Goal: Information Seeking & Learning: Find specific page/section

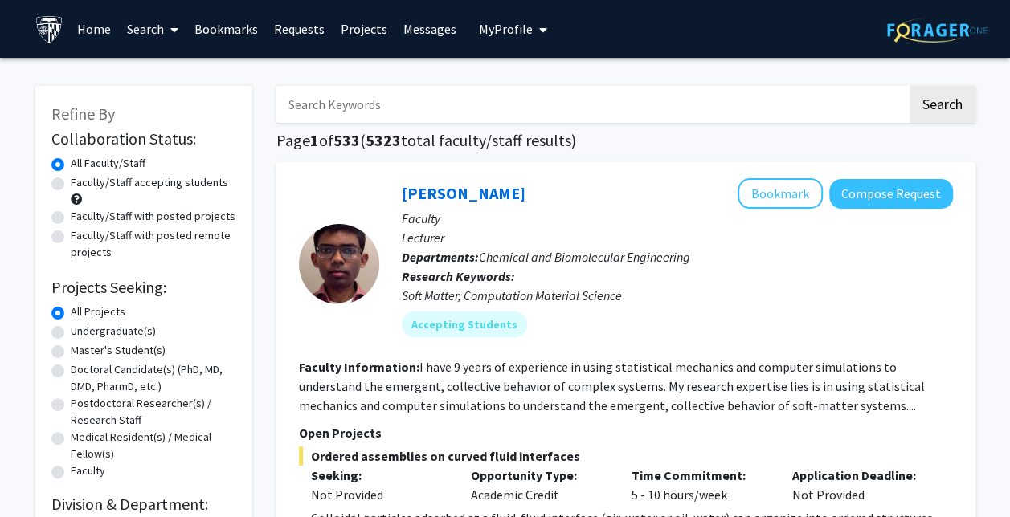
click at [162, 182] on label "Faculty/Staff accepting students" at bounding box center [149, 182] width 157 height 17
click at [81, 182] on input "Faculty/Staff accepting students" at bounding box center [76, 179] width 10 height 10
radio input "true"
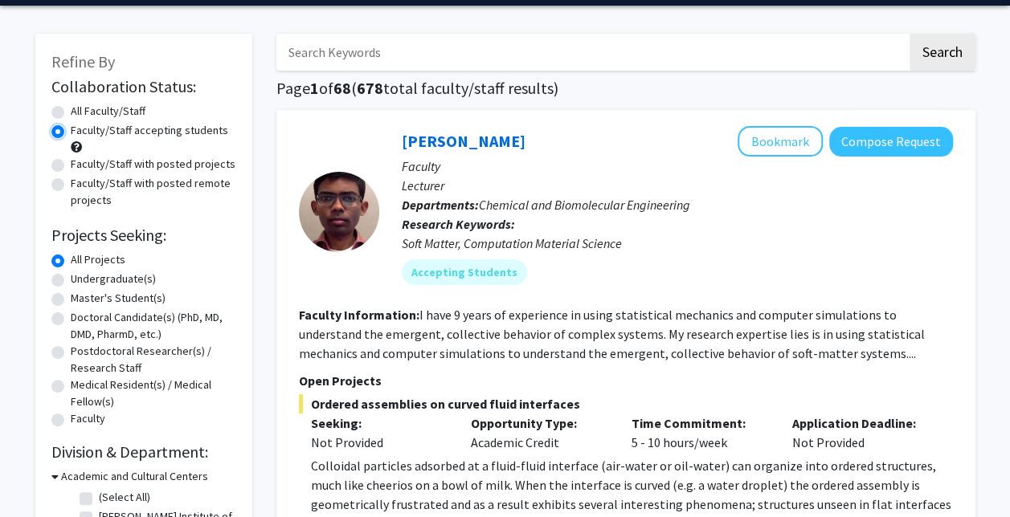
scroll to position [53, 0]
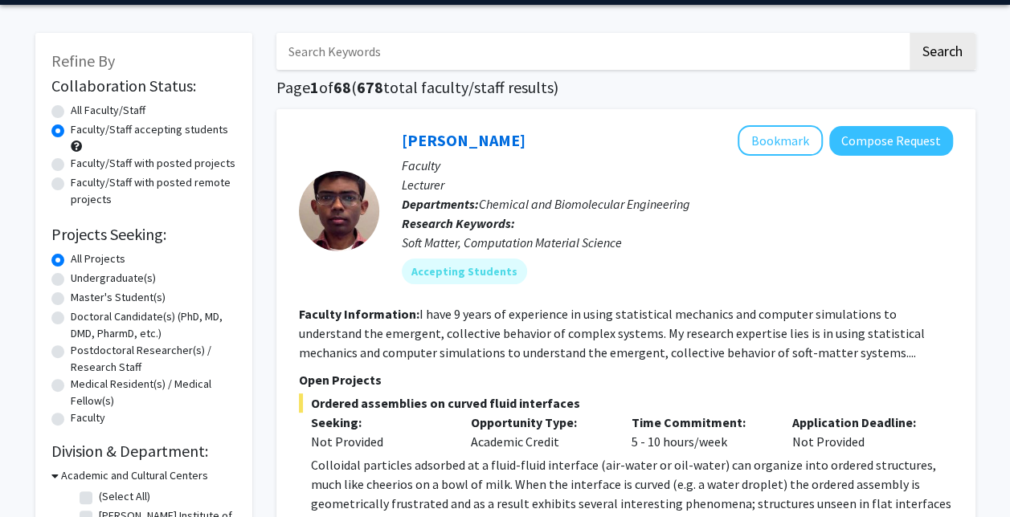
click at [125, 274] on label "Undergraduate(s)" at bounding box center [113, 278] width 85 height 17
click at [81, 274] on input "Undergraduate(s)" at bounding box center [76, 275] width 10 height 10
radio input "true"
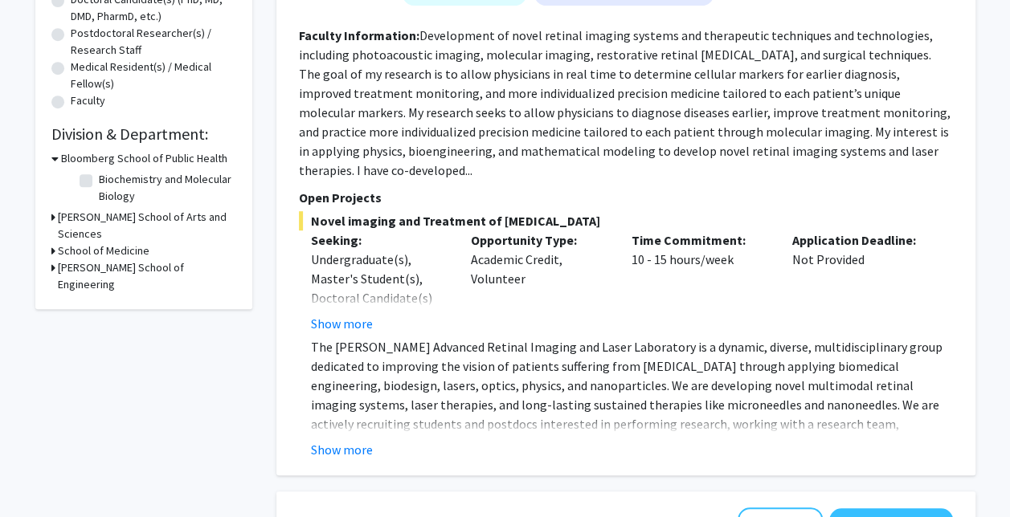
scroll to position [371, 0]
click at [351, 440] on button "Show more" at bounding box center [342, 449] width 62 height 19
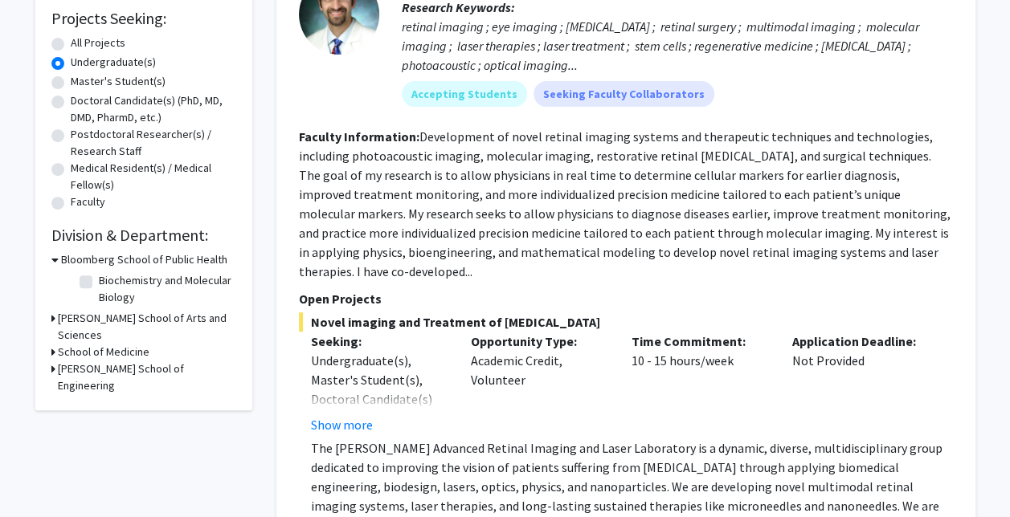
scroll to position [268, 0]
click at [346, 416] on button "Show more" at bounding box center [342, 425] width 62 height 19
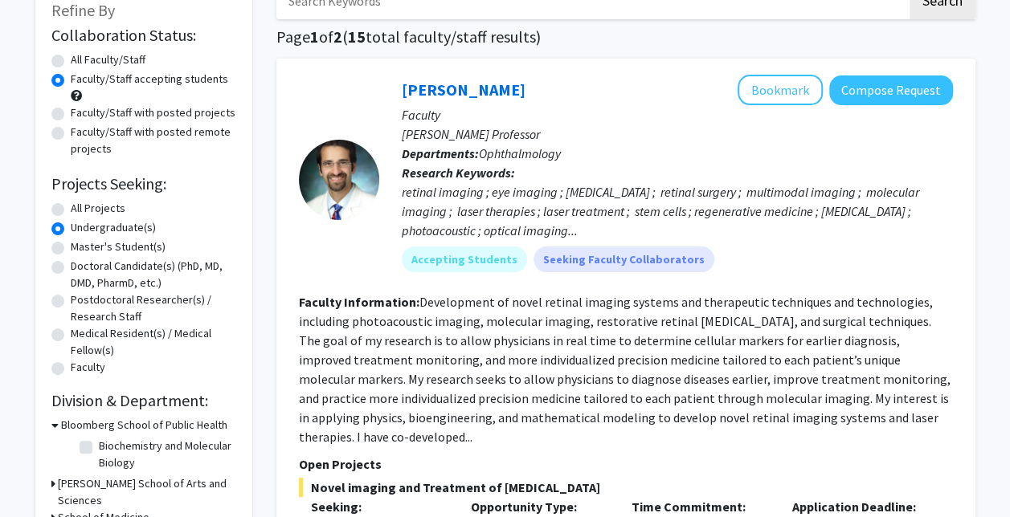
scroll to position [101, 0]
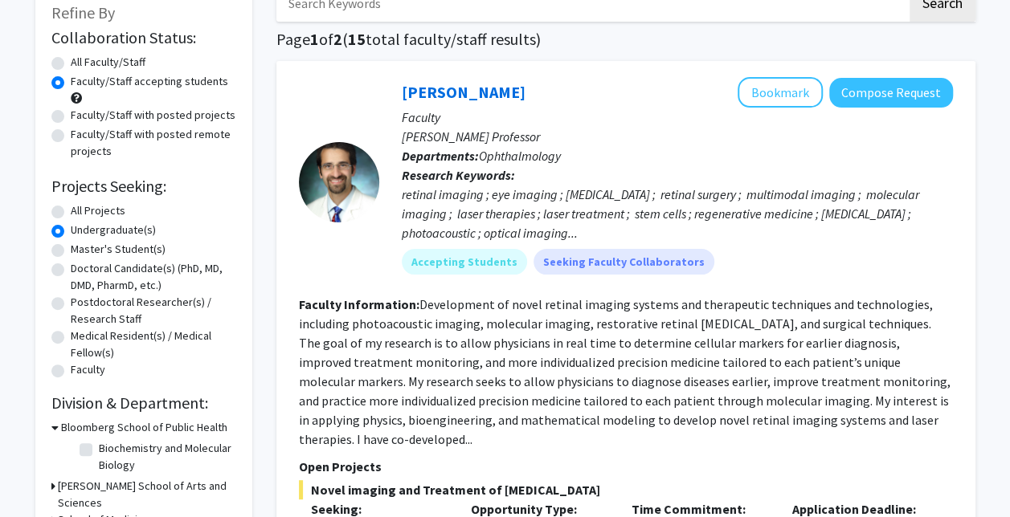
click at [762, 110] on p "Faculty" at bounding box center [677, 117] width 551 height 19
click at [767, 89] on button "Bookmark" at bounding box center [780, 92] width 85 height 31
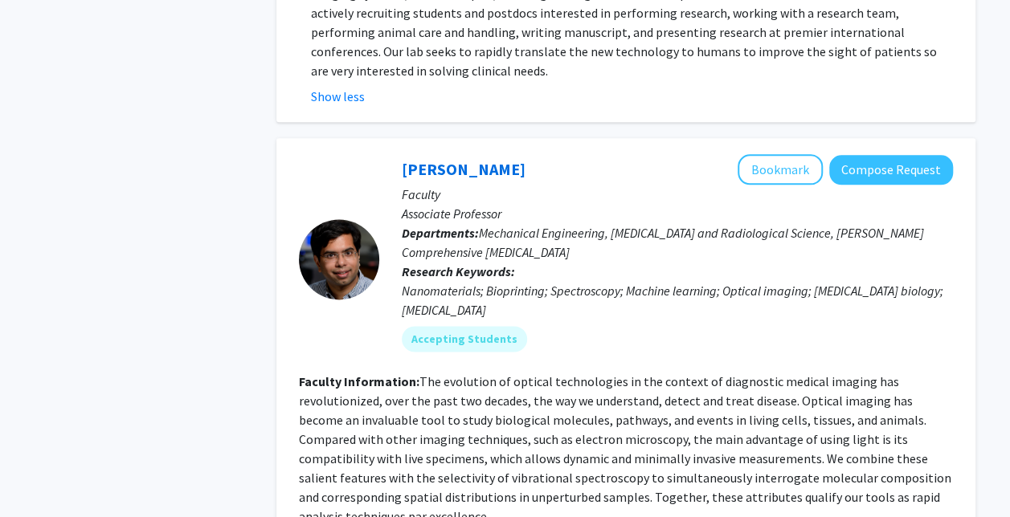
scroll to position [929, 0]
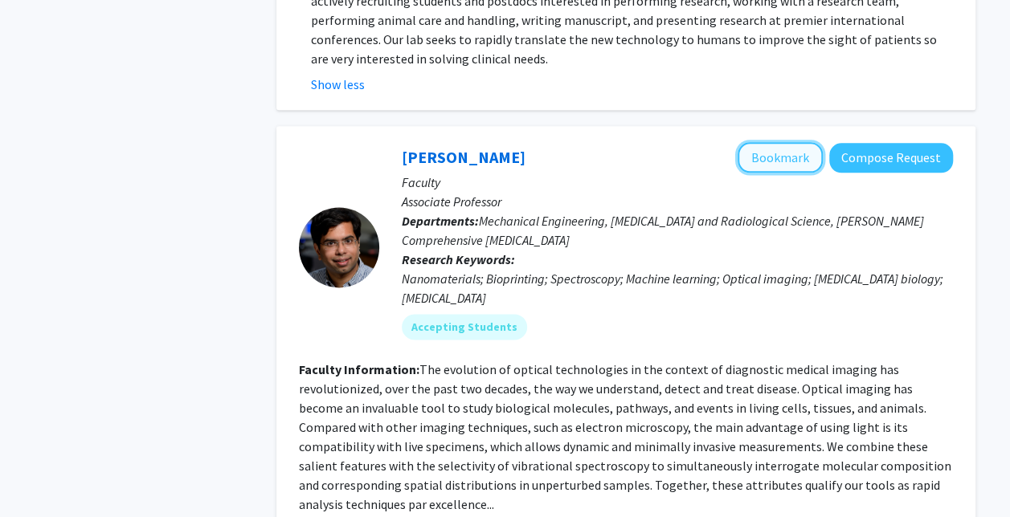
click at [779, 142] on button "Bookmark" at bounding box center [780, 157] width 85 height 31
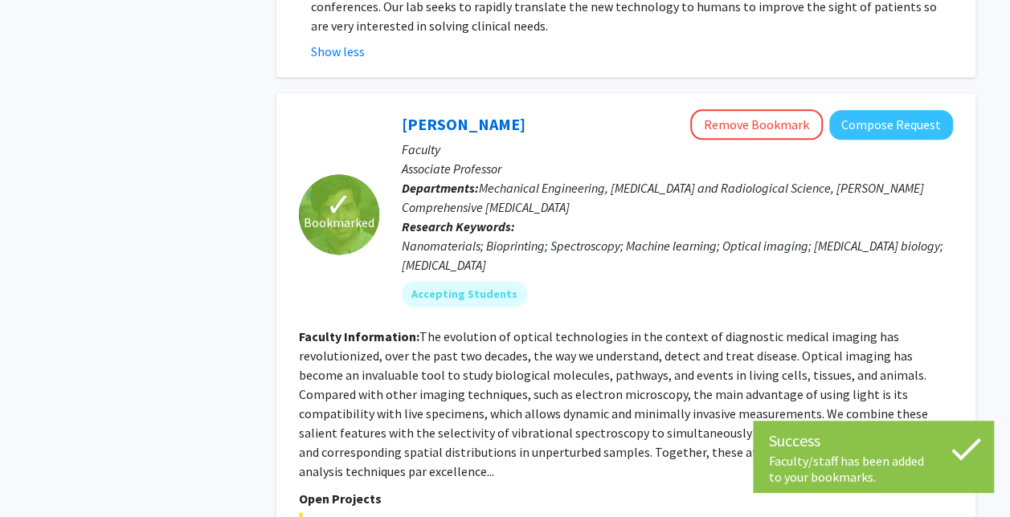
scroll to position [957, 0]
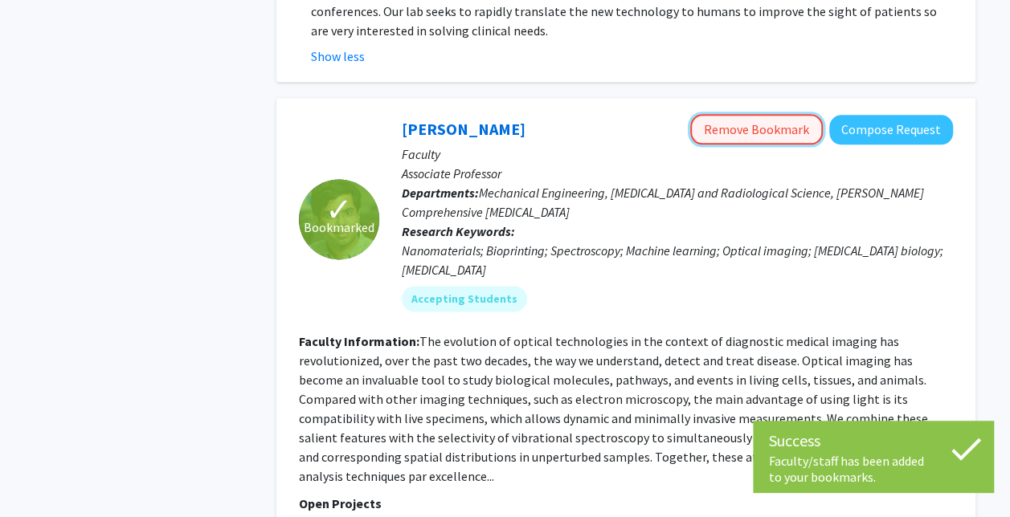
click at [769, 114] on button "Remove Bookmark" at bounding box center [756, 129] width 133 height 31
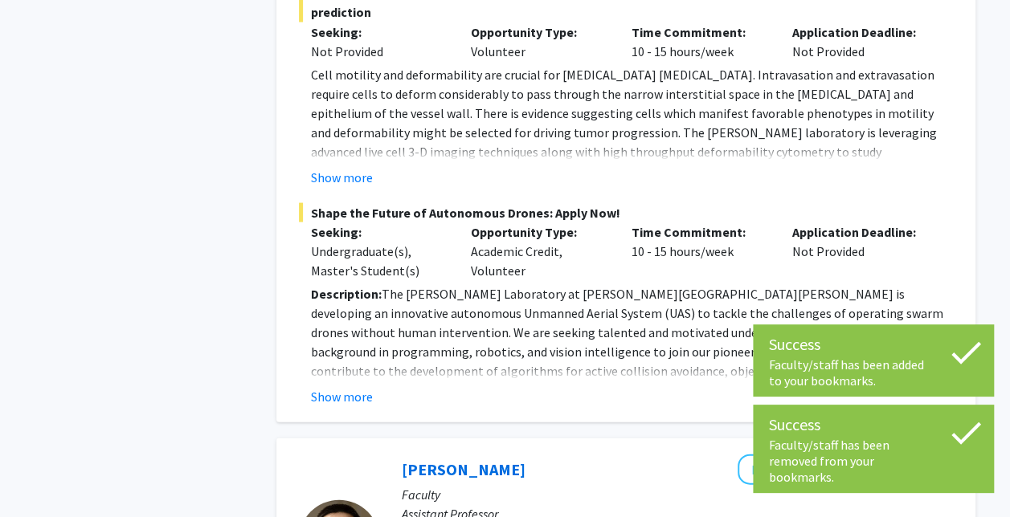
scroll to position [1492, 0]
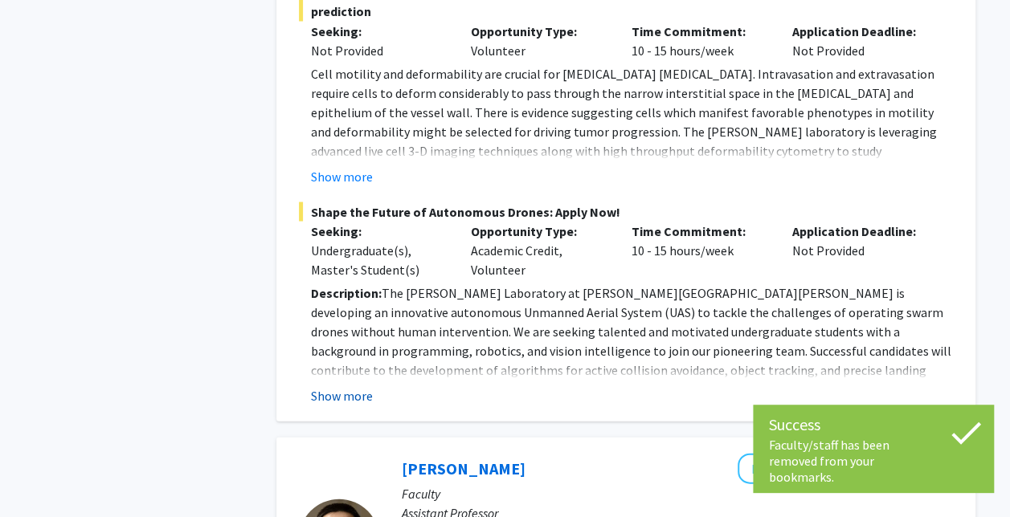
click at [364, 386] on button "Show more" at bounding box center [342, 395] width 62 height 19
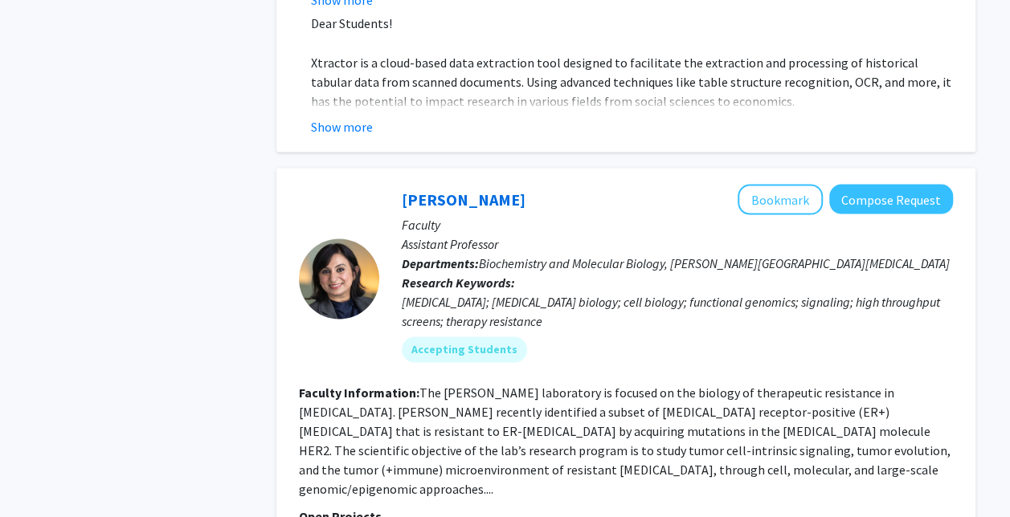
scroll to position [4476, 0]
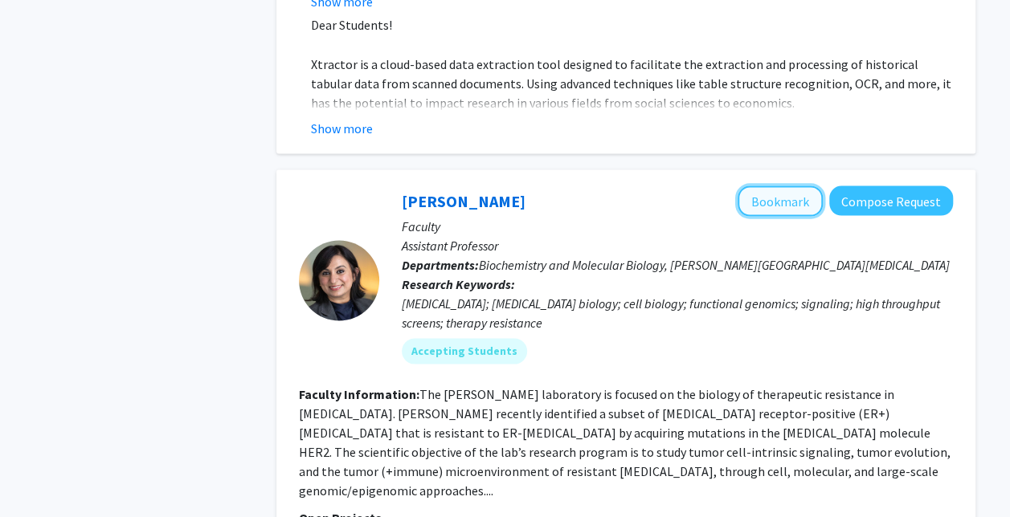
click at [779, 186] on button "Bookmark" at bounding box center [780, 201] width 85 height 31
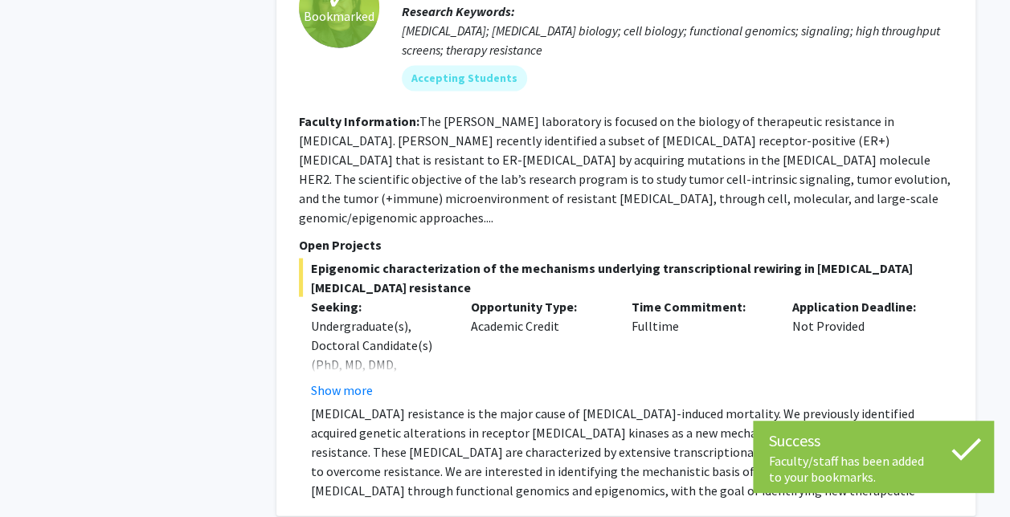
scroll to position [4754, 0]
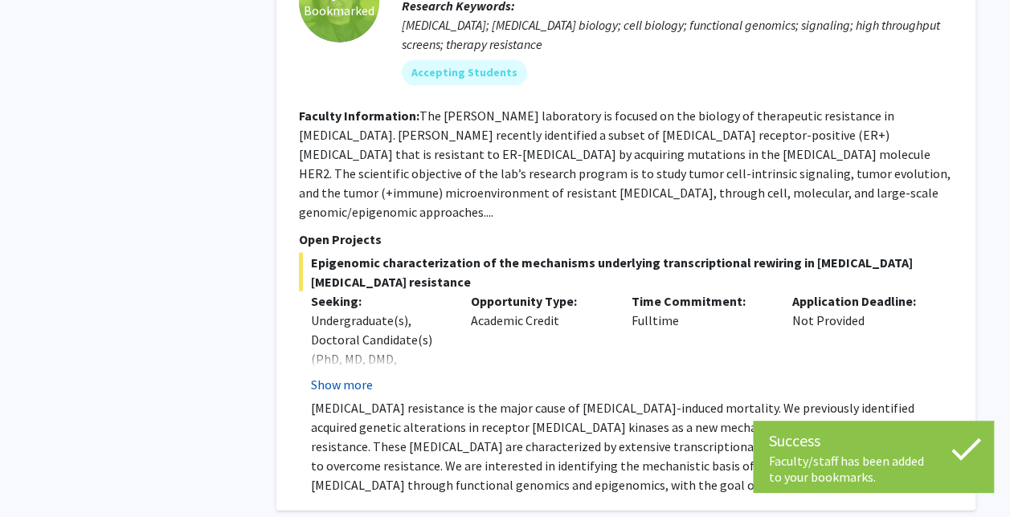
click at [351, 375] on button "Show more" at bounding box center [342, 384] width 62 height 19
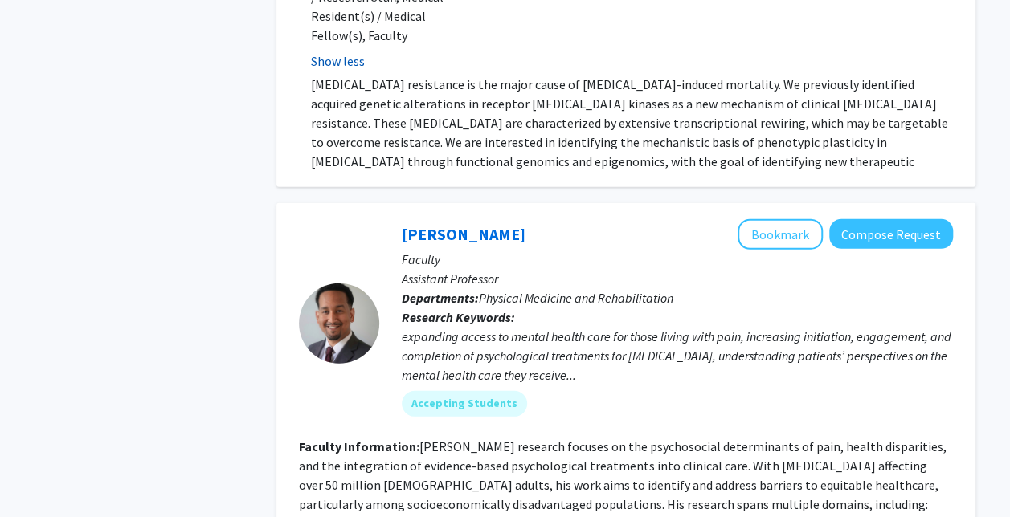
scroll to position [5192, 0]
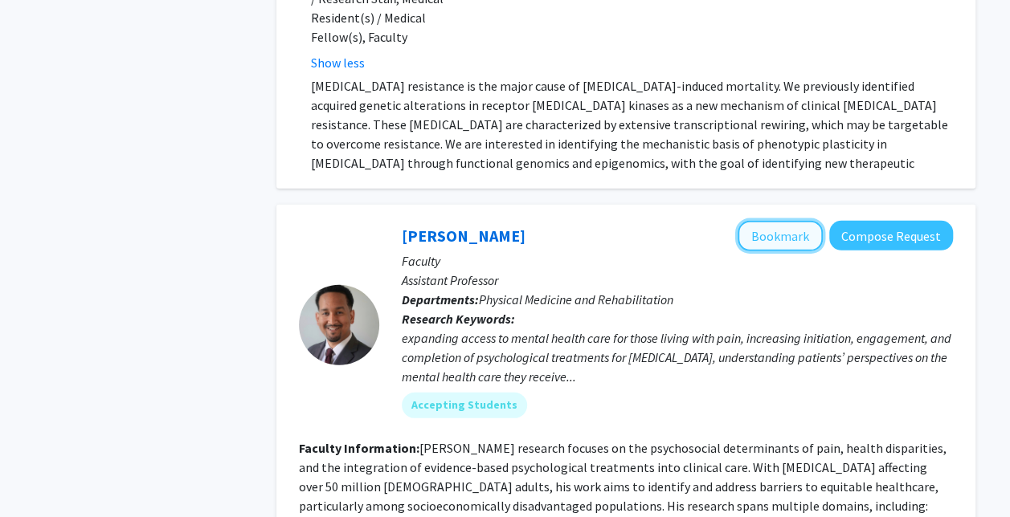
click at [779, 221] on button "Bookmark" at bounding box center [780, 236] width 85 height 31
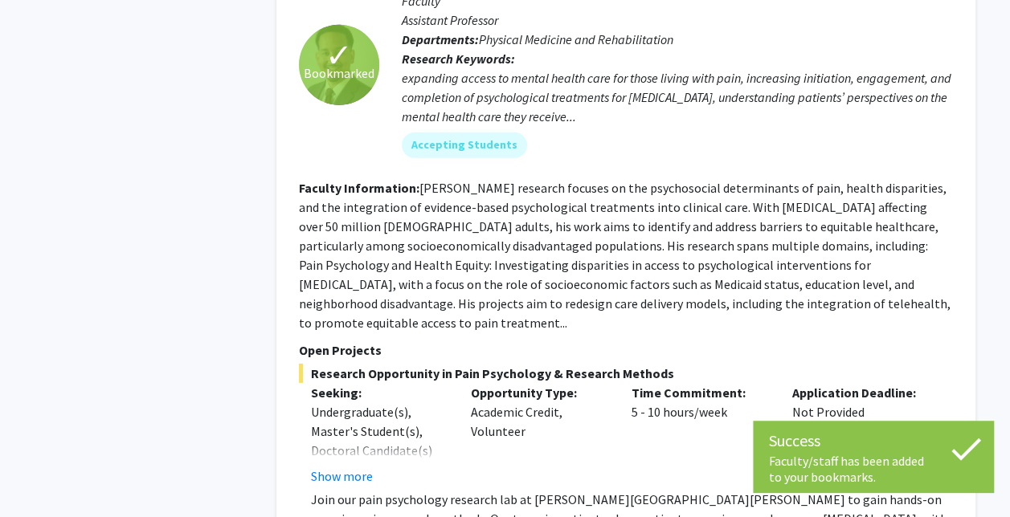
scroll to position [5464, 0]
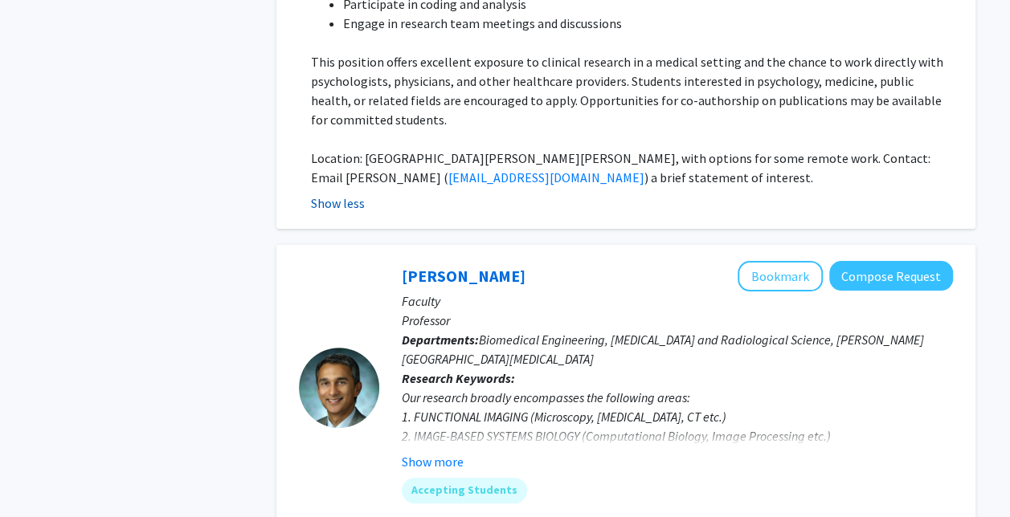
scroll to position [6148, 0]
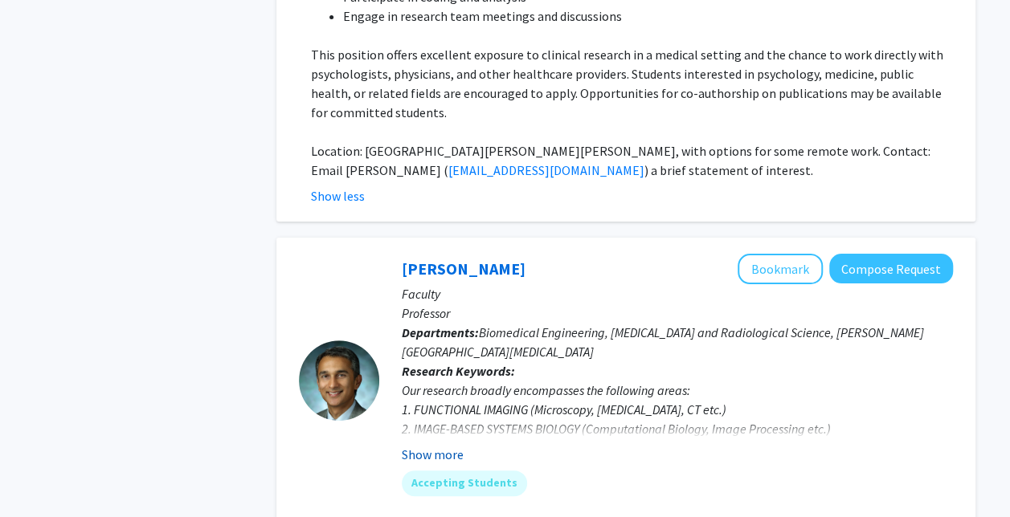
click at [424, 445] on button "Show more" at bounding box center [433, 454] width 62 height 19
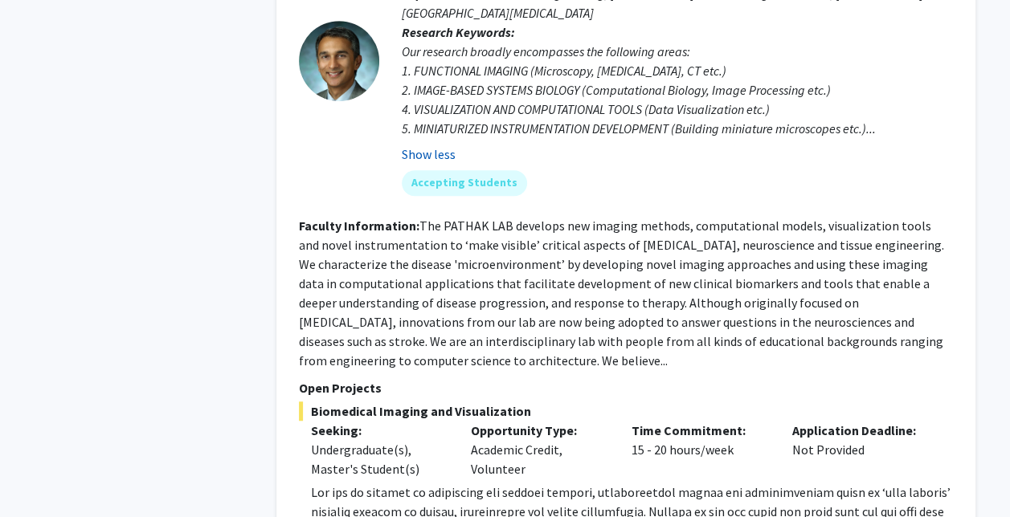
scroll to position [6489, 0]
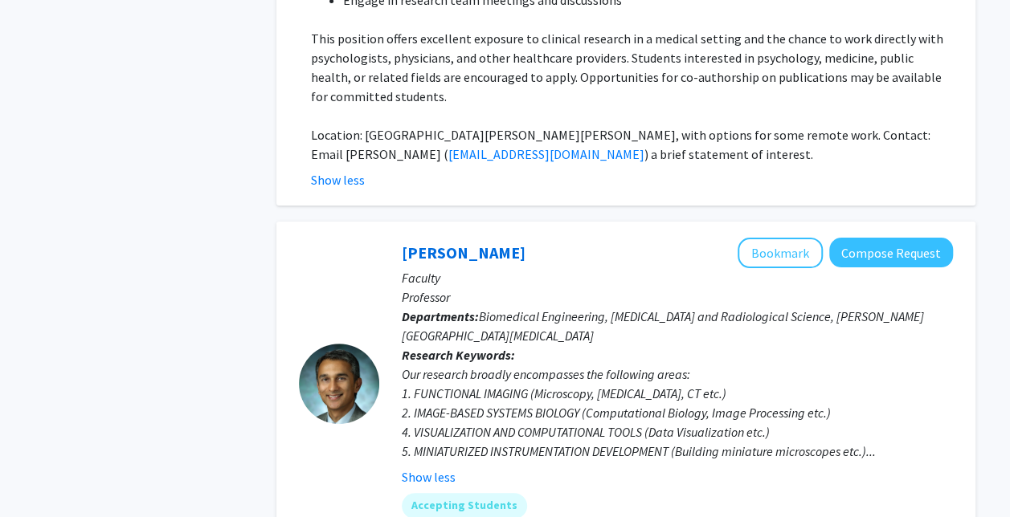
scroll to position [6163, 0]
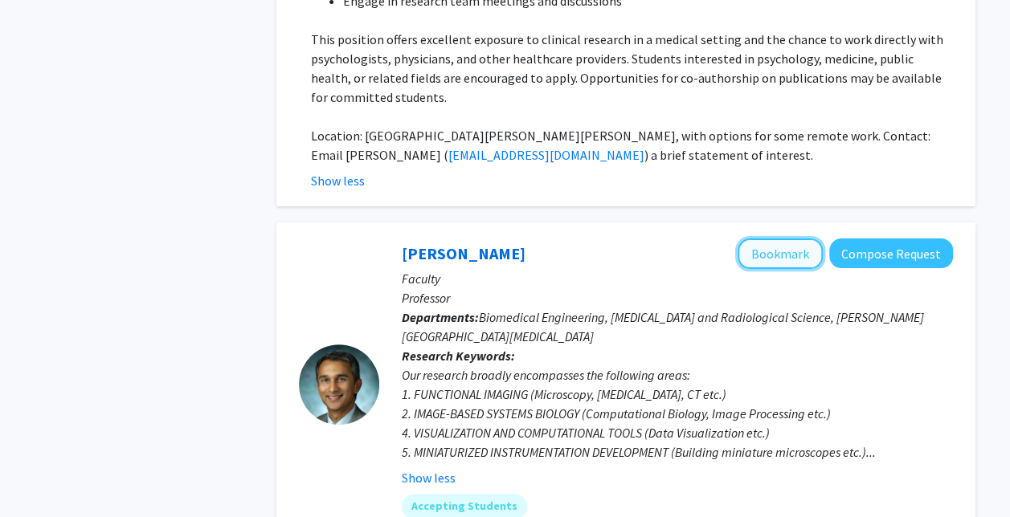
click at [790, 239] on button "Bookmark" at bounding box center [780, 254] width 85 height 31
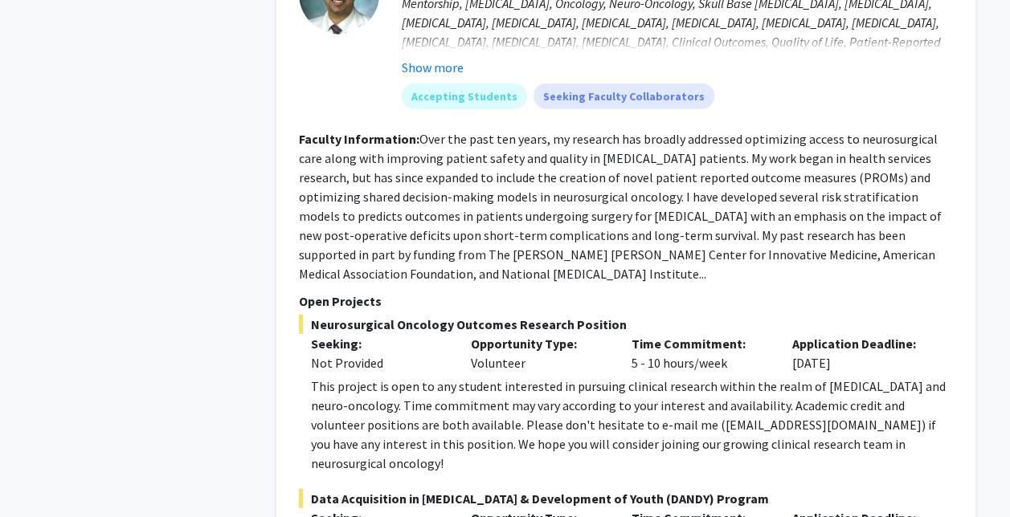
scroll to position [8052, 0]
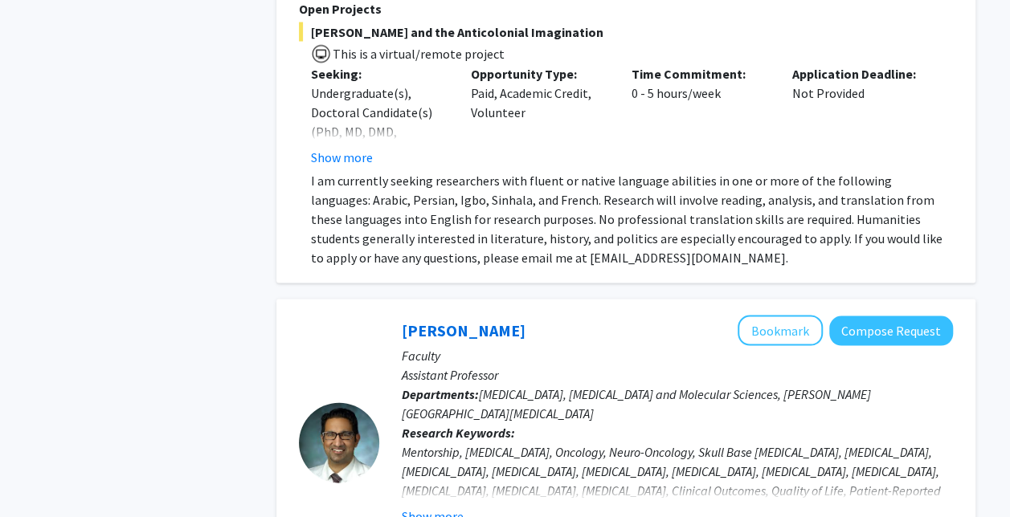
scroll to position [7597, 0]
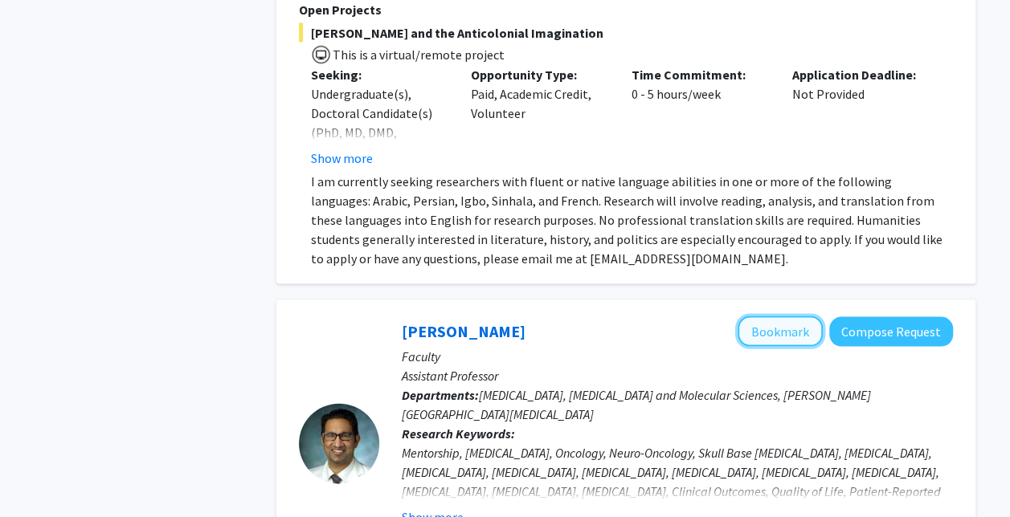
click at [777, 317] on button "Bookmark" at bounding box center [780, 332] width 85 height 31
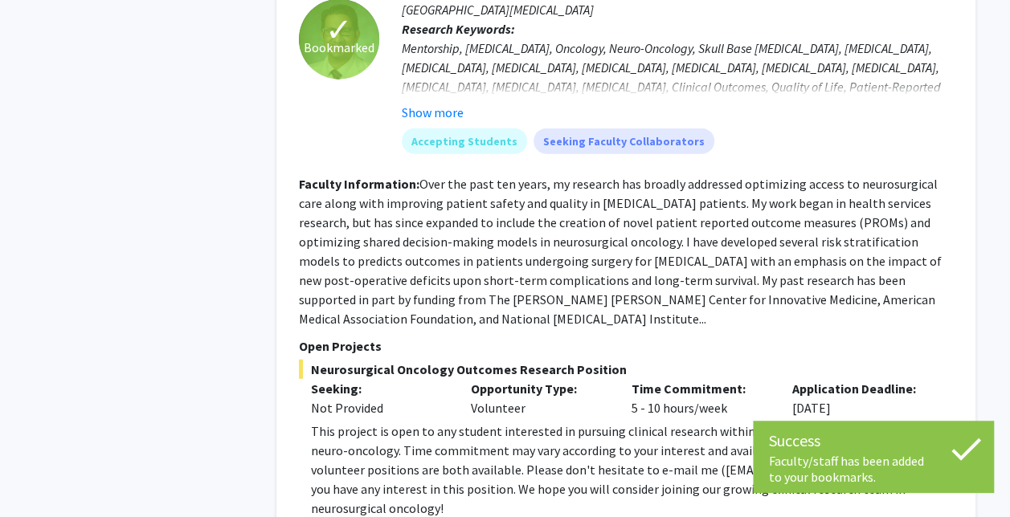
scroll to position [8365, 0]
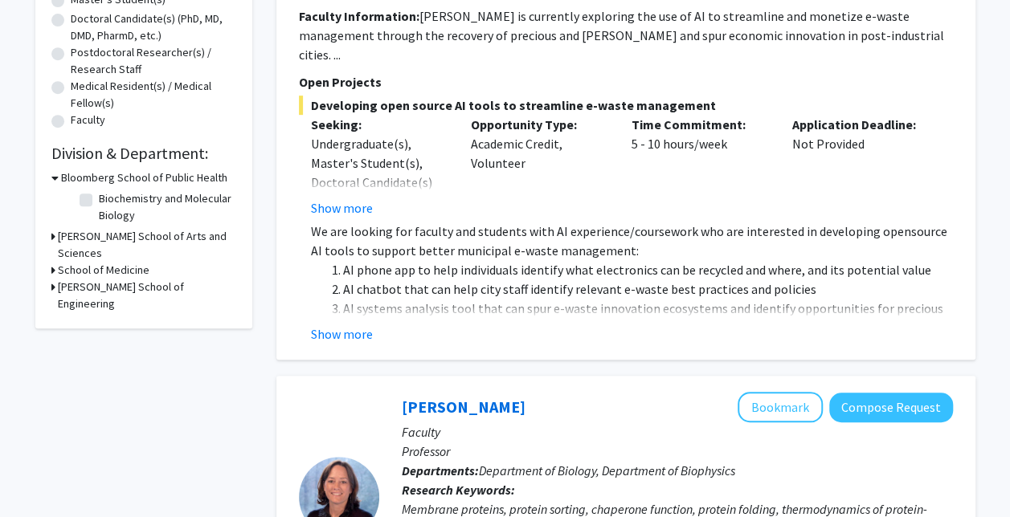
scroll to position [379, 0]
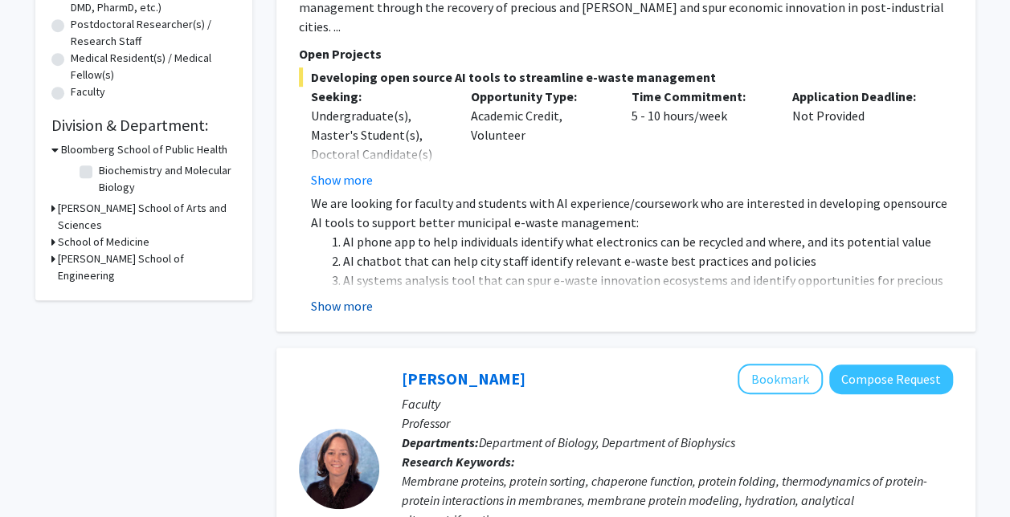
click at [350, 297] on button "Show more" at bounding box center [342, 306] width 62 height 19
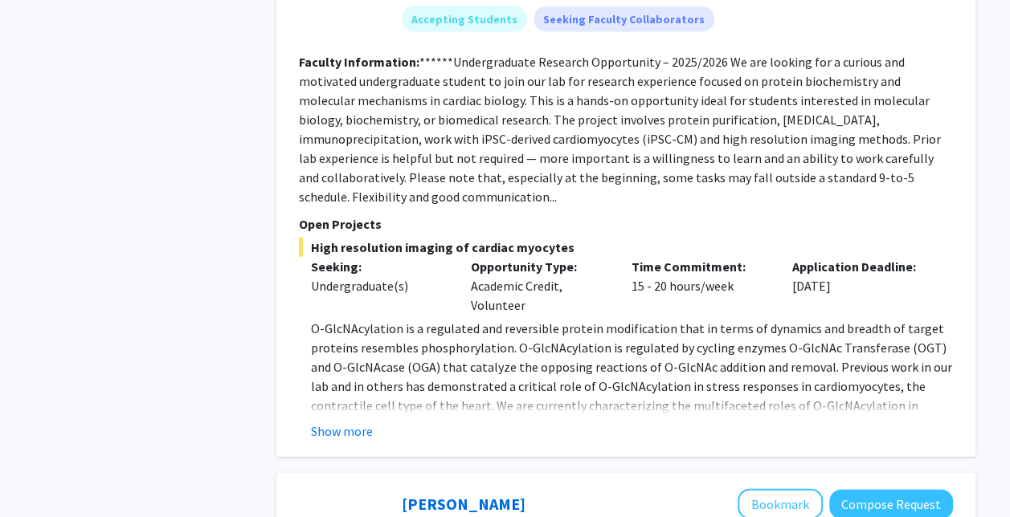
scroll to position [1687, 0]
click at [336, 421] on button "Show more" at bounding box center [342, 430] width 62 height 19
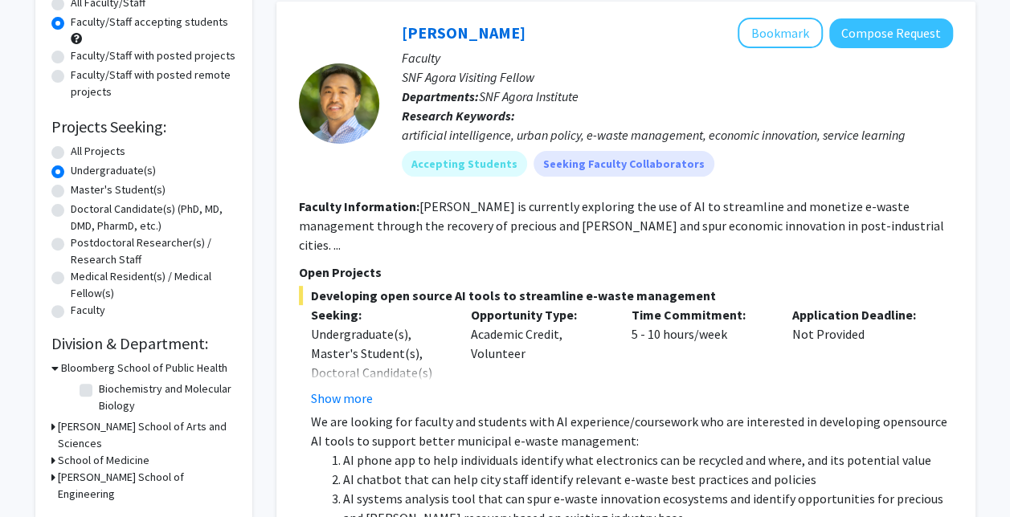
scroll to position [0, 0]
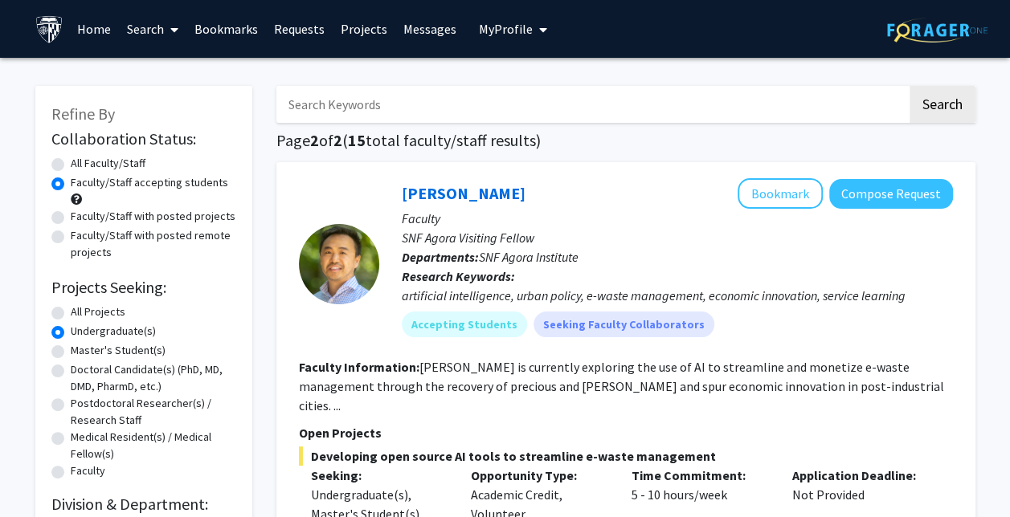
click at [316, 112] on input "Search Keywords" at bounding box center [591, 104] width 631 height 37
type input "dental"
click at [948, 103] on button "Search" at bounding box center [943, 104] width 66 height 37
radio input "true"
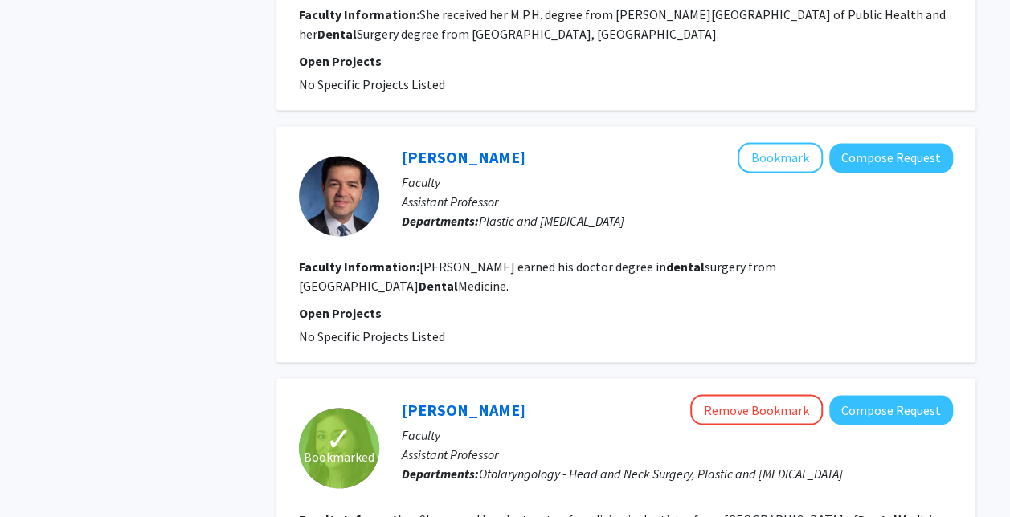
scroll to position [1111, 0]
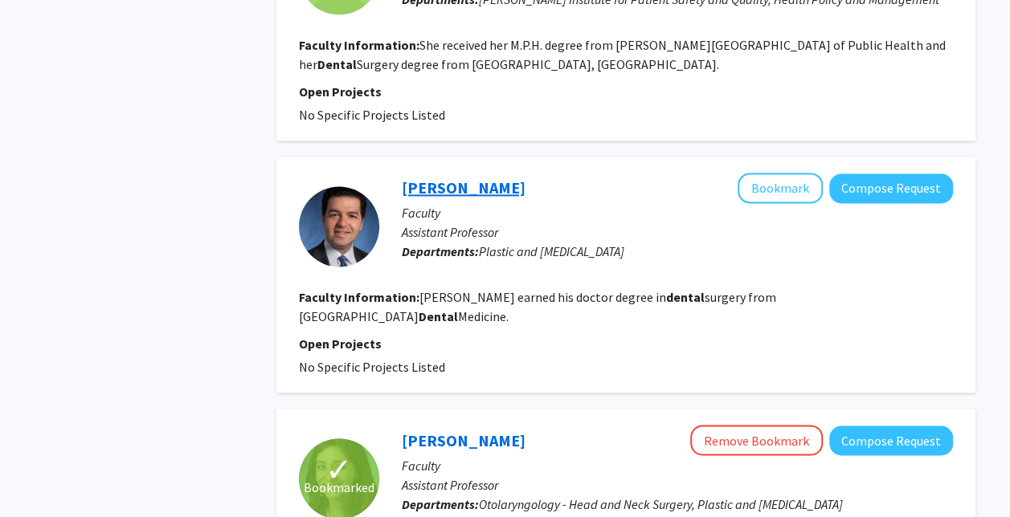
click at [485, 178] on link "[PERSON_NAME]" at bounding box center [464, 188] width 124 height 20
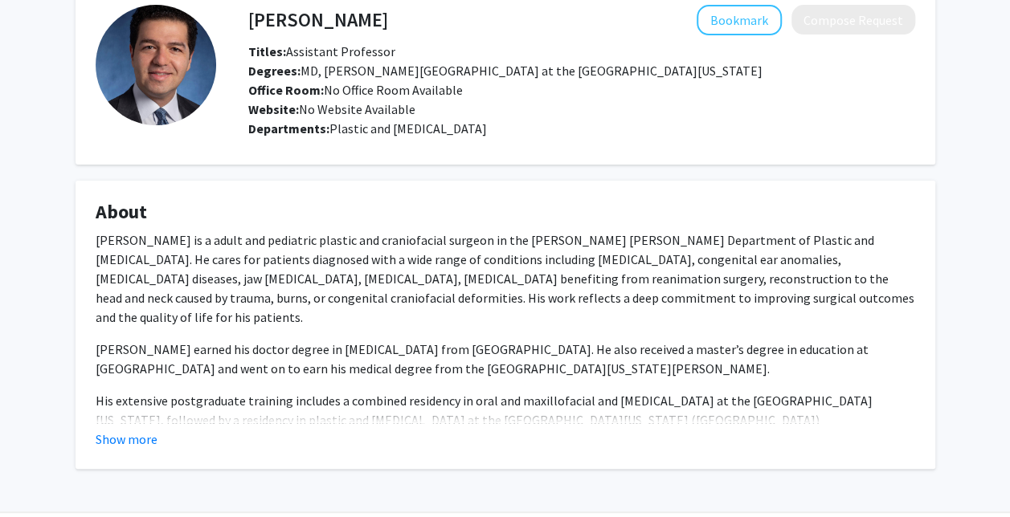
scroll to position [88, 0]
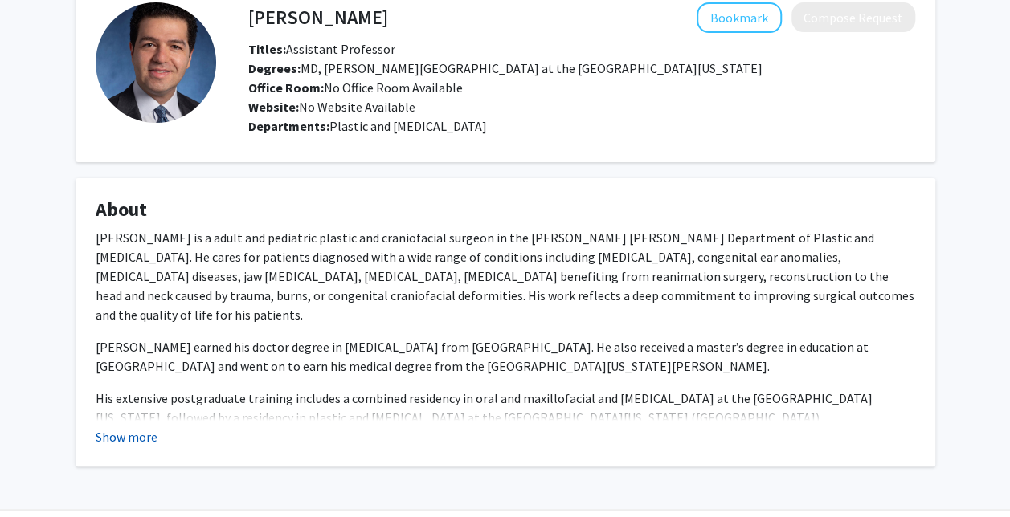
click at [143, 433] on button "Show more" at bounding box center [127, 436] width 62 height 19
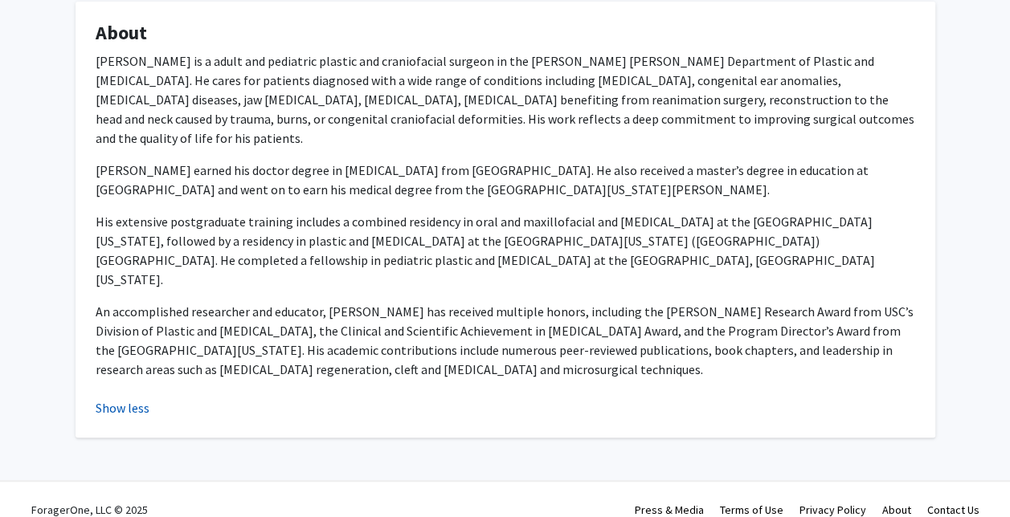
scroll to position [265, 0]
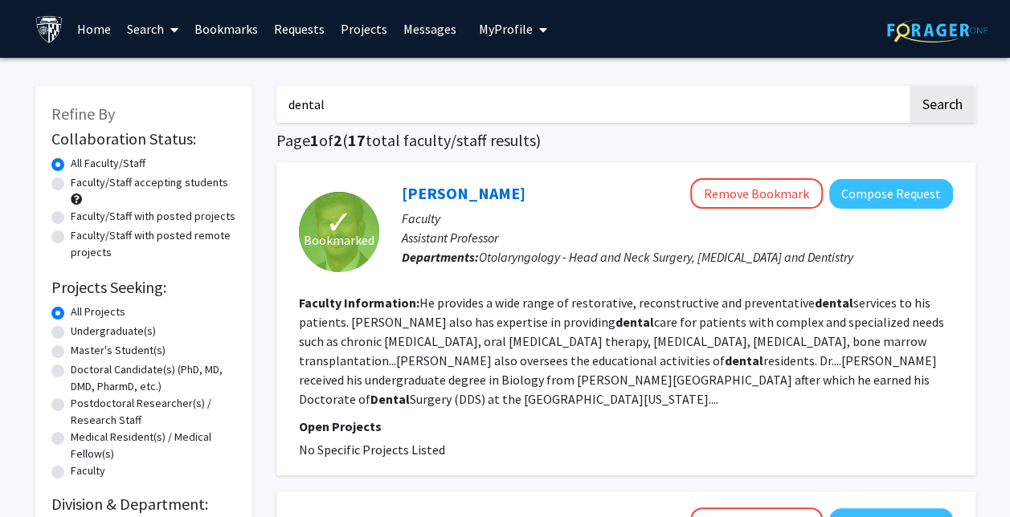
click at [422, 96] on input "dental" at bounding box center [591, 104] width 631 height 37
type input "p"
type input "special needs"
click at [910, 86] on button "Search" at bounding box center [943, 104] width 66 height 37
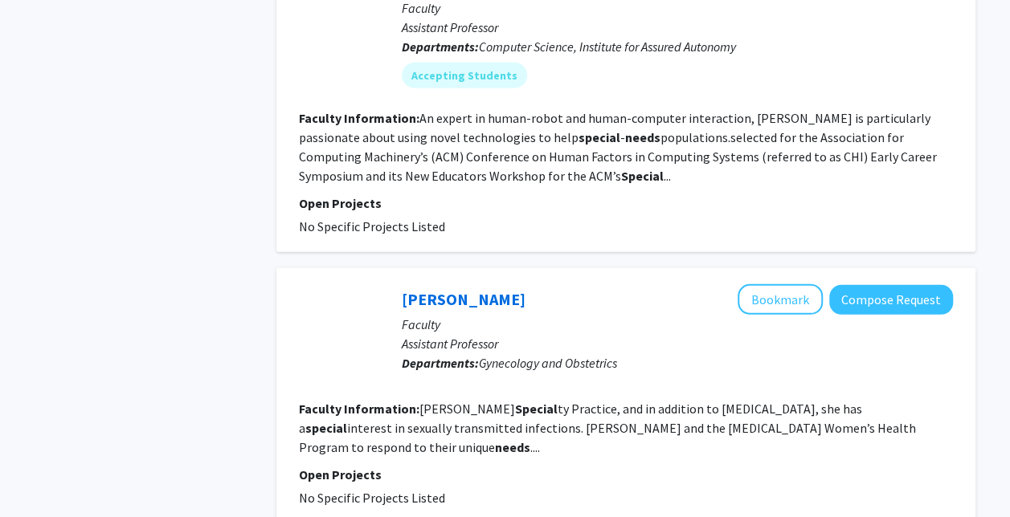
scroll to position [2249, 0]
